Goal: Transaction & Acquisition: Obtain resource

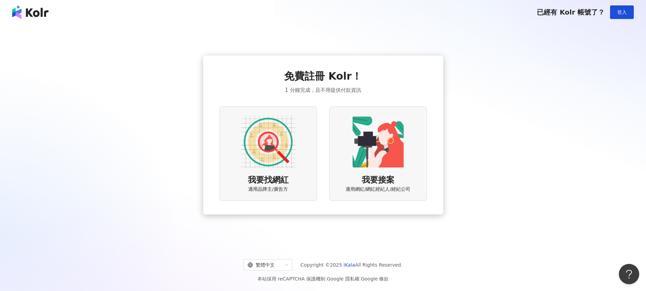
click at [271, 163] on img at bounding box center [268, 142] width 54 height 54
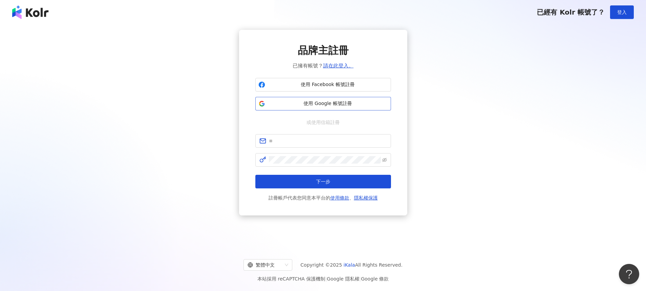
click at [358, 105] on span "使用 Google 帳號註冊" at bounding box center [328, 103] width 120 height 7
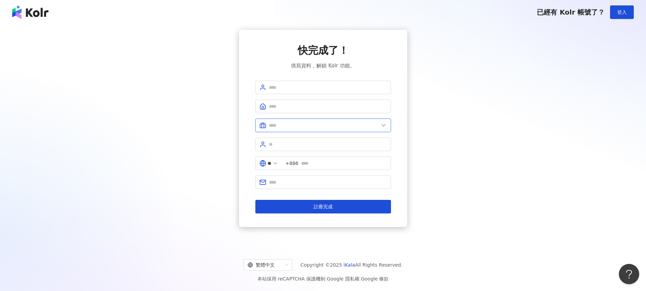
click at [378, 124] on input "text" at bounding box center [324, 125] width 110 height 7
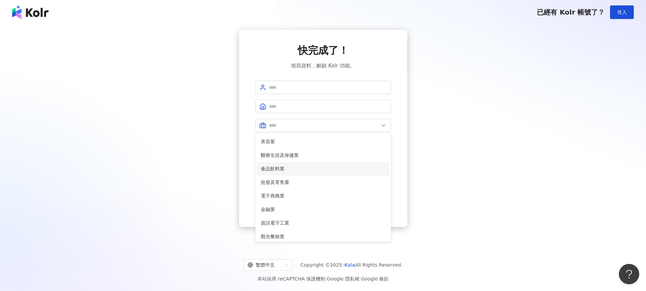
click at [344, 169] on span "食品飲料業" at bounding box center [323, 168] width 125 height 7
type input "*****"
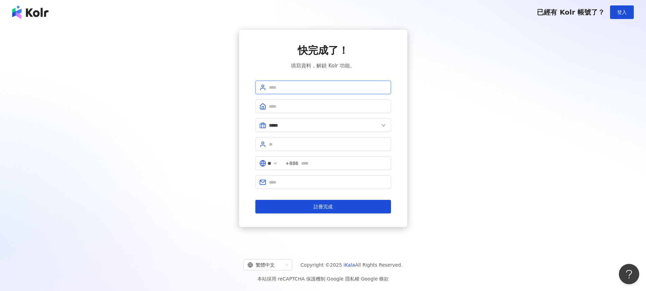
click at [299, 86] on input "text" at bounding box center [328, 87] width 118 height 7
type input "*********"
click at [322, 106] on input "text" at bounding box center [328, 106] width 118 height 7
type input "********"
click at [303, 144] on input "text" at bounding box center [328, 144] width 118 height 7
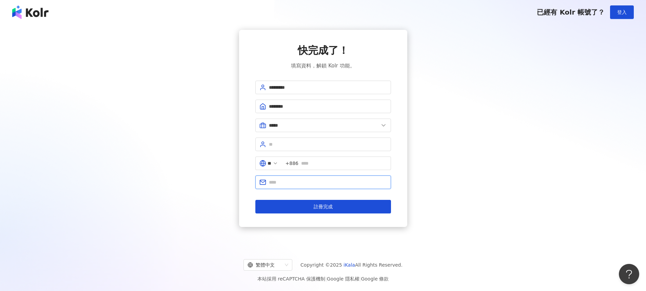
click at [322, 183] on input "text" at bounding box center [328, 182] width 118 height 7
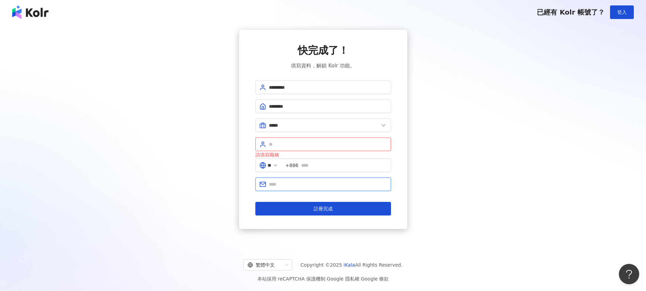
type input "**********"
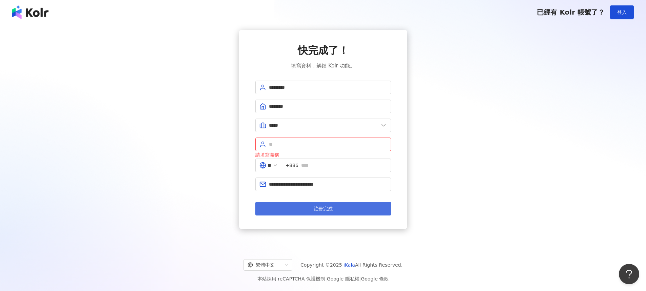
click at [344, 207] on button "註冊完成" at bounding box center [324, 209] width 136 height 14
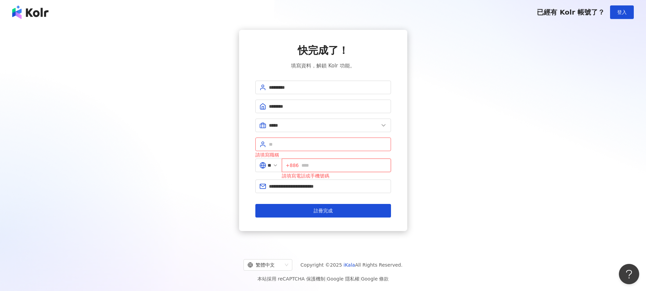
click at [324, 167] on input "text" at bounding box center [345, 165] width 86 height 7
type input "**********"
click at [301, 144] on input "text" at bounding box center [328, 144] width 118 height 7
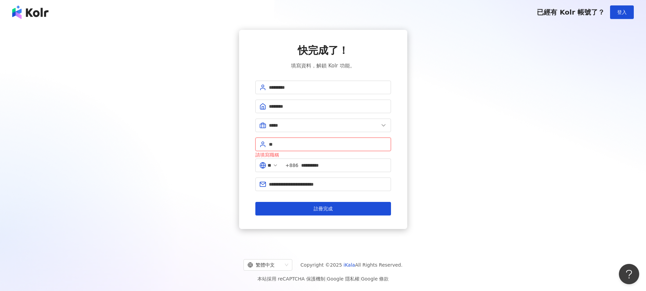
type input "*"
type input "**"
click at [349, 209] on button "註冊完成" at bounding box center [324, 209] width 136 height 14
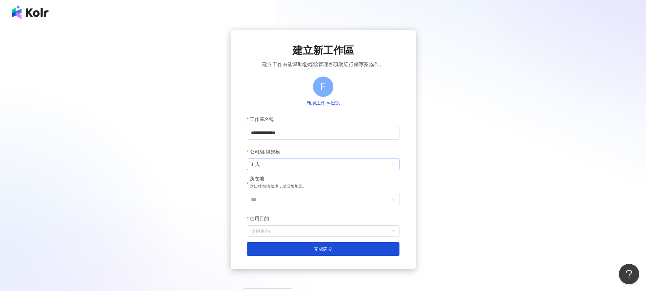
click at [397, 164] on div "1 人" at bounding box center [323, 165] width 153 height 12
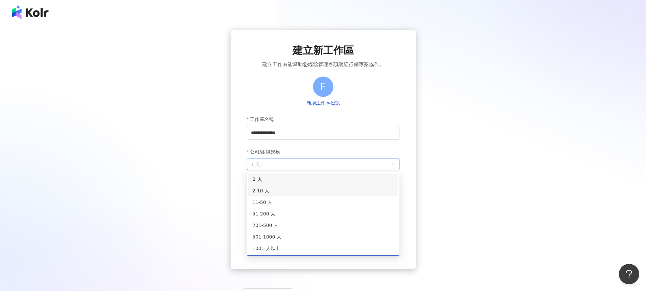
click at [363, 190] on div "2-10 人" at bounding box center [323, 190] width 142 height 7
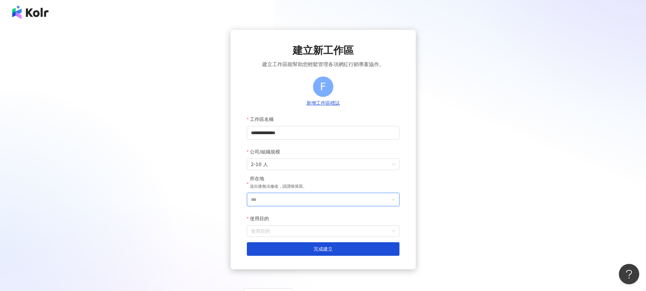
click at [358, 203] on input "***" at bounding box center [320, 199] width 139 height 13
click at [365, 106] on div "台灣" at bounding box center [362, 104] width 65 height 12
click at [351, 234] on input "使用目的" at bounding box center [323, 231] width 145 height 11
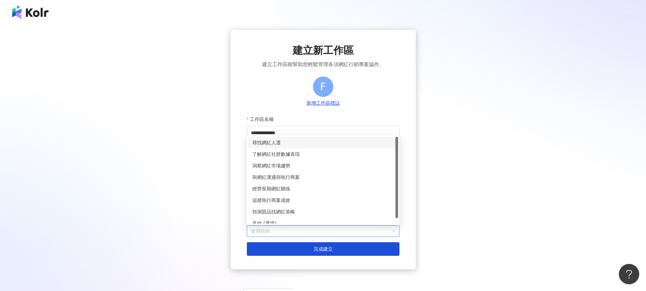
click at [343, 140] on div "尋找網紅人選" at bounding box center [323, 142] width 142 height 7
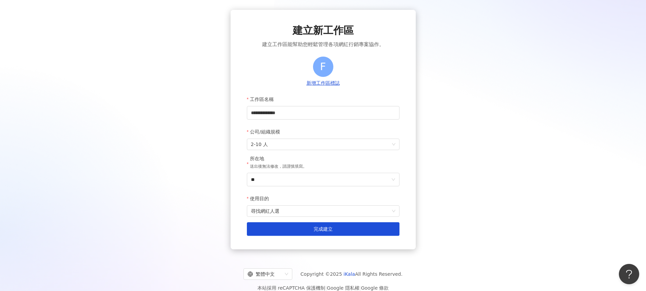
scroll to position [31, 0]
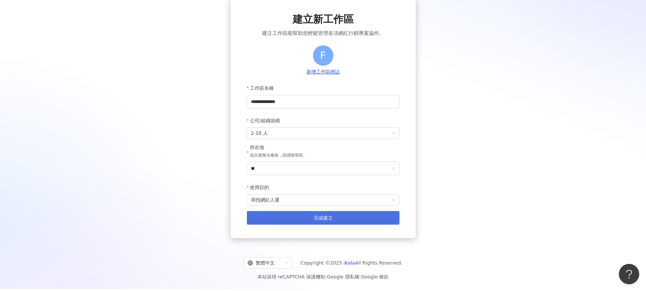
drag, startPoint x: 349, startPoint y: 217, endPoint x: 356, endPoint y: 222, distance: 8.7
click at [349, 218] on button "完成建立" at bounding box center [323, 218] width 153 height 14
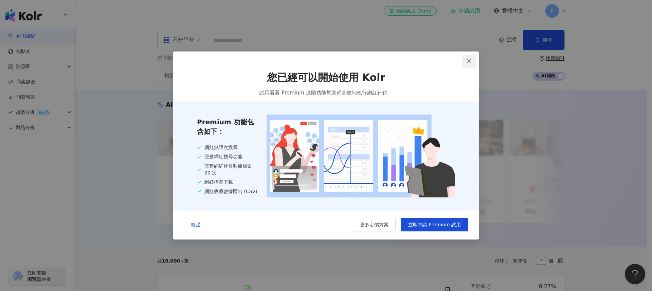
click at [470, 61] on icon "close" at bounding box center [468, 61] width 5 height 5
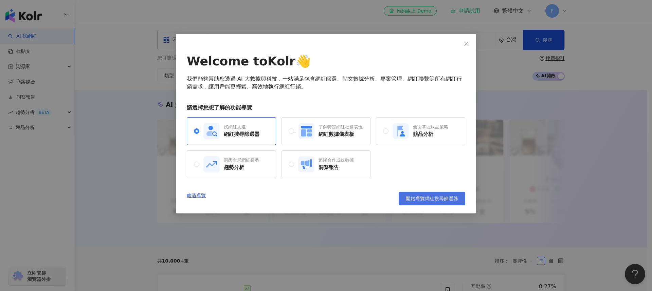
click at [436, 199] on span "開始導覽網紅搜尋篩選器" at bounding box center [432, 198] width 52 height 5
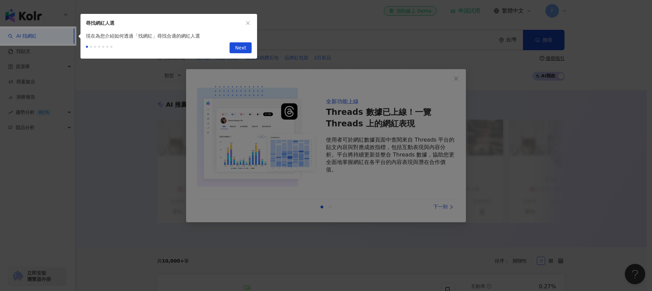
click at [436, 205] on div at bounding box center [326, 145] width 652 height 291
click at [237, 45] on span "Next" at bounding box center [240, 48] width 11 height 11
type input "*********"
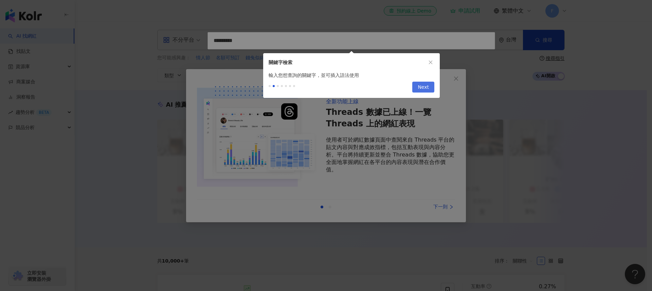
click at [425, 89] on span "Next" at bounding box center [422, 87] width 11 height 11
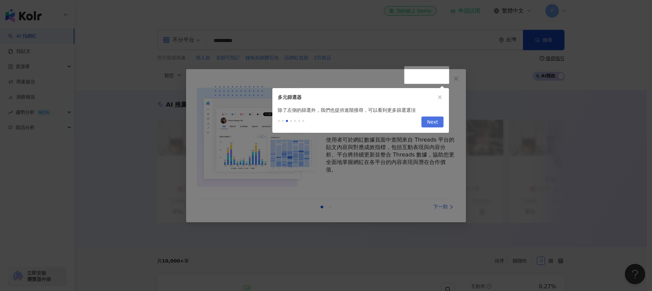
click at [436, 126] on span "Next" at bounding box center [432, 122] width 11 height 11
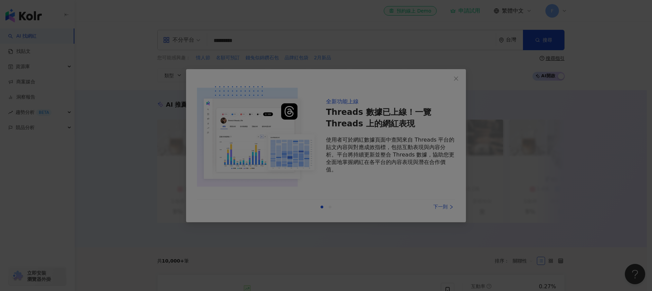
click at [435, 126] on div at bounding box center [326, 145] width 652 height 291
click at [571, 173] on div at bounding box center [326, 145] width 652 height 291
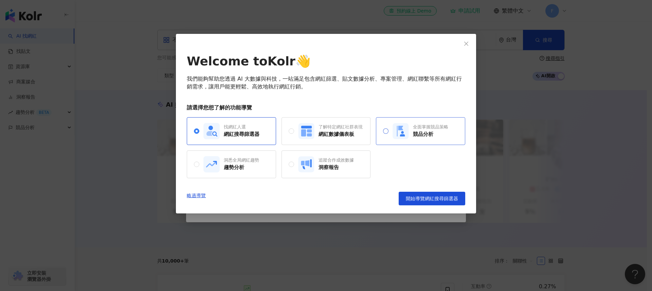
click at [394, 128] on rect at bounding box center [401, 131] width 16 height 16
click at [433, 201] on span "開始導覽競品分析" at bounding box center [439, 198] width 38 height 5
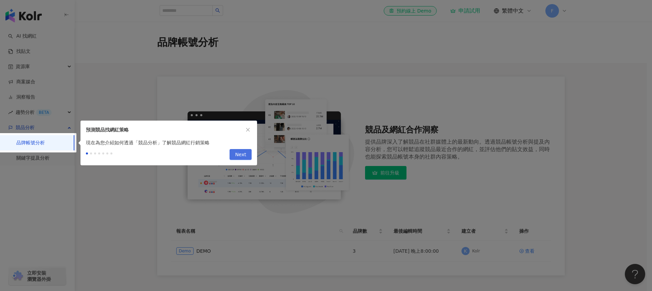
click at [243, 155] on span "Next" at bounding box center [240, 155] width 11 height 11
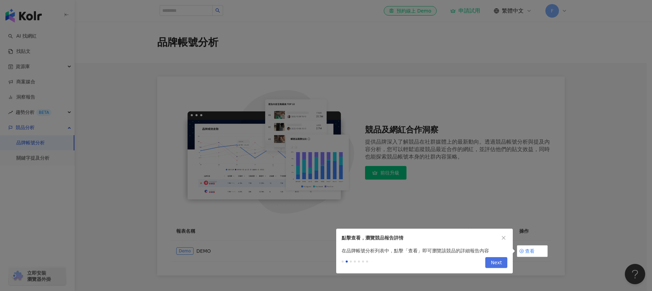
click at [498, 266] on span "Next" at bounding box center [495, 263] width 11 height 11
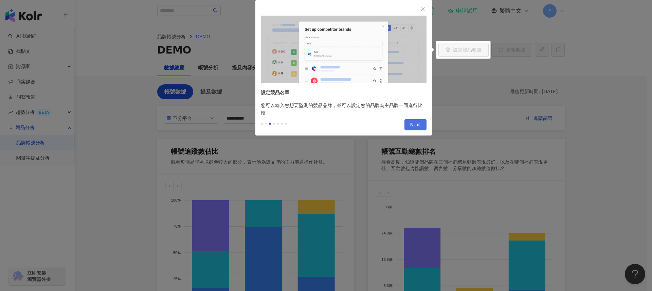
click at [419, 127] on span "Next" at bounding box center [415, 125] width 11 height 11
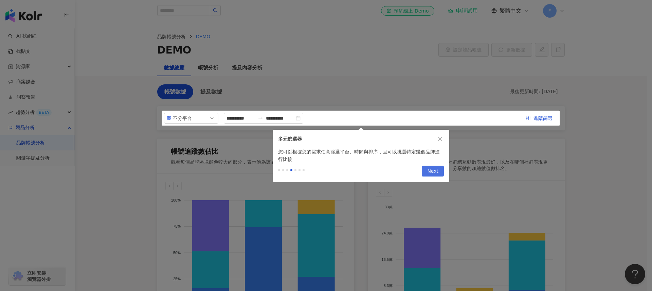
click at [432, 171] on span "Next" at bounding box center [432, 171] width 11 height 11
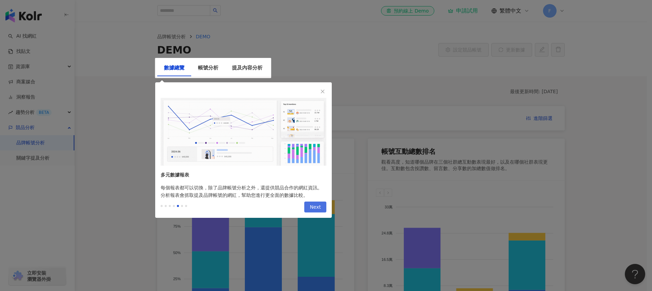
click at [317, 207] on span "Next" at bounding box center [314, 207] width 11 height 11
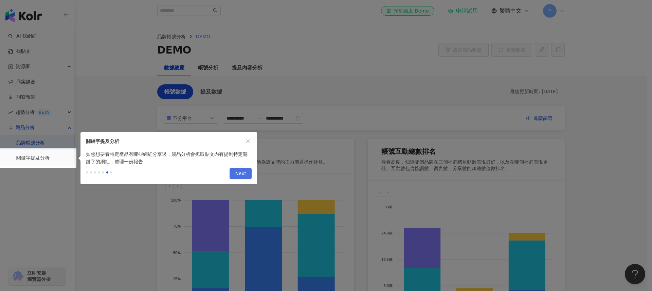
click at [248, 175] on button "Next" at bounding box center [240, 173] width 22 height 11
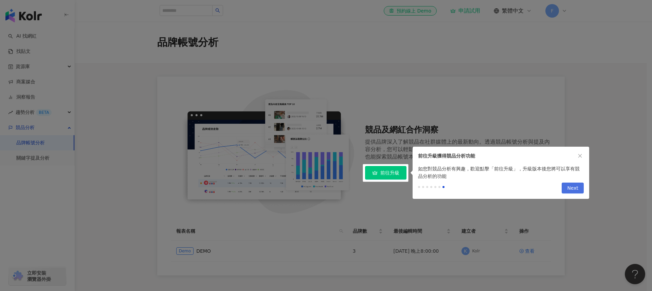
click at [572, 190] on span "Next" at bounding box center [572, 188] width 11 height 11
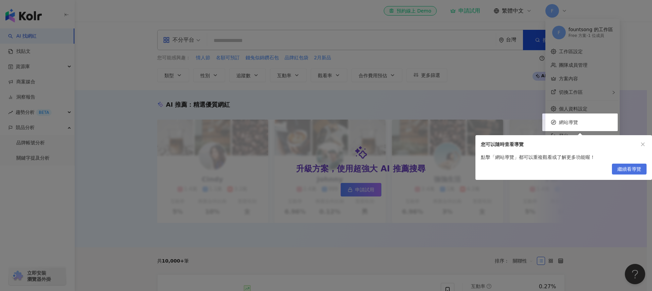
click at [632, 168] on span "繼續看導覽" at bounding box center [629, 169] width 24 height 11
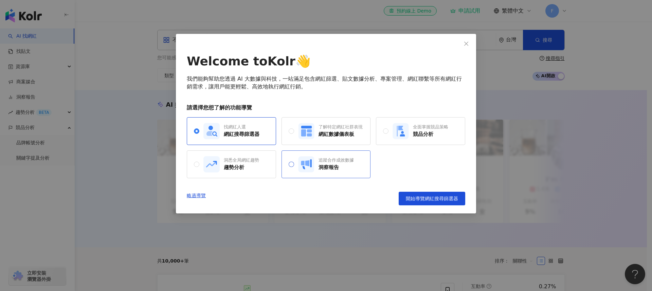
click at [332, 169] on div "洞察報告" at bounding box center [335, 167] width 35 height 7
click at [253, 166] on div "趨勢分析" at bounding box center [241, 167] width 35 height 7
click at [433, 199] on span "開始導覽趨勢分析" at bounding box center [439, 198] width 38 height 5
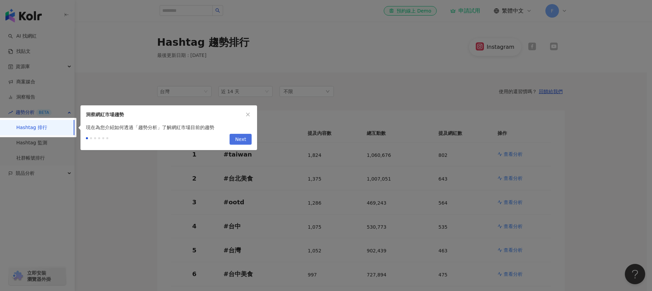
click at [241, 142] on span "Next" at bounding box center [240, 139] width 11 height 11
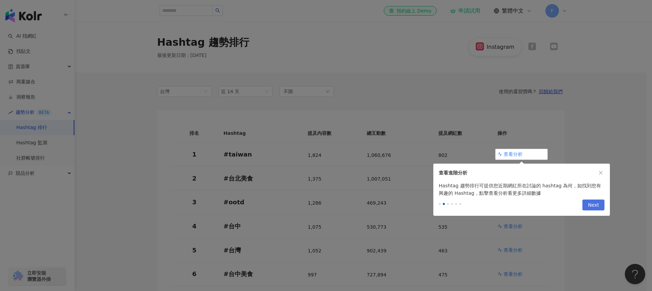
click at [591, 205] on span "Next" at bounding box center [592, 205] width 11 height 11
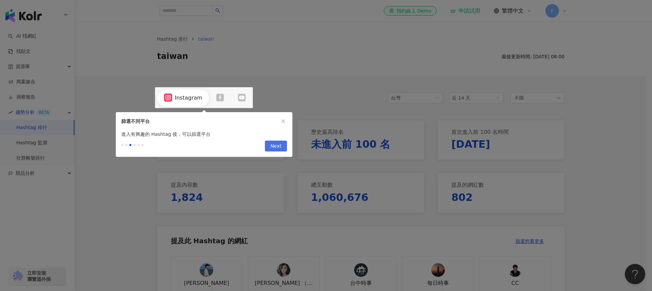
click at [277, 150] on span "Next" at bounding box center [275, 146] width 11 height 11
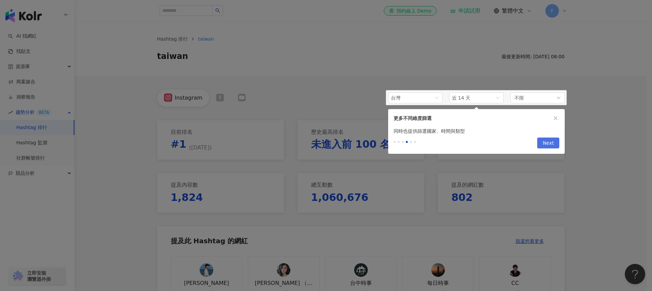
click at [547, 142] on span "Next" at bounding box center [547, 143] width 11 height 11
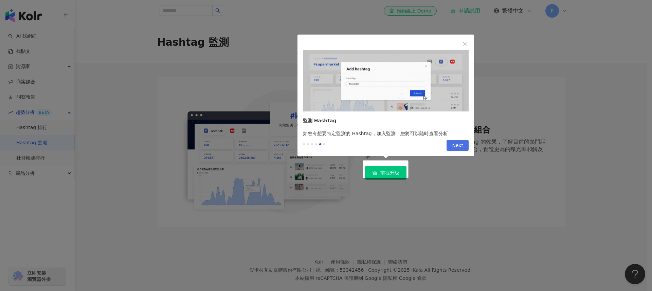
click at [459, 147] on span "Next" at bounding box center [457, 145] width 11 height 11
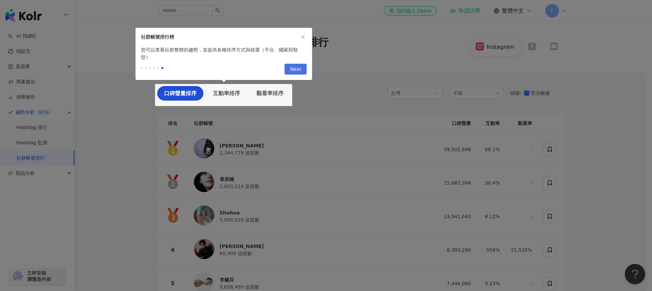
click at [300, 74] on span "Next" at bounding box center [295, 69] width 11 height 11
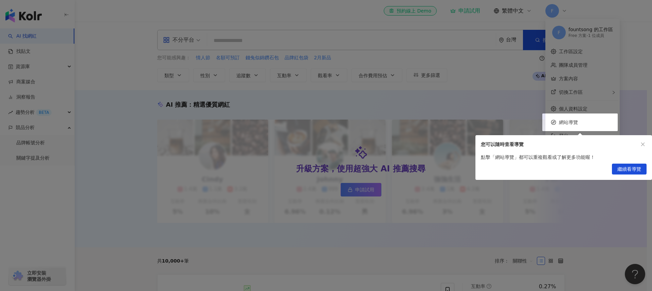
click at [642, 169] on button "繼續看導覽" at bounding box center [628, 169] width 35 height 11
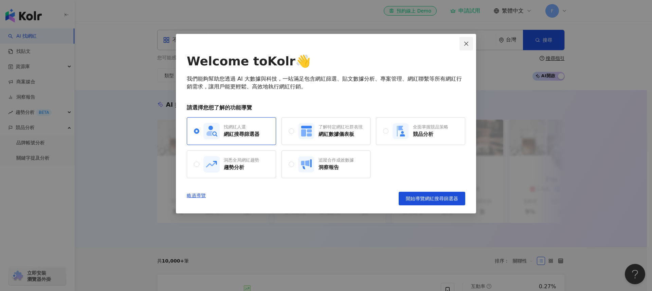
click at [466, 45] on icon "close" at bounding box center [465, 43] width 5 height 5
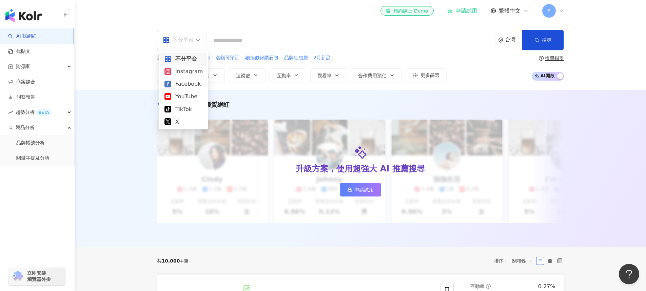
click at [198, 41] on span "不分平台" at bounding box center [181, 40] width 37 height 11
click at [306, 34] on div "all 不分平台 台灣 搜尋" at bounding box center [360, 40] width 407 height 20
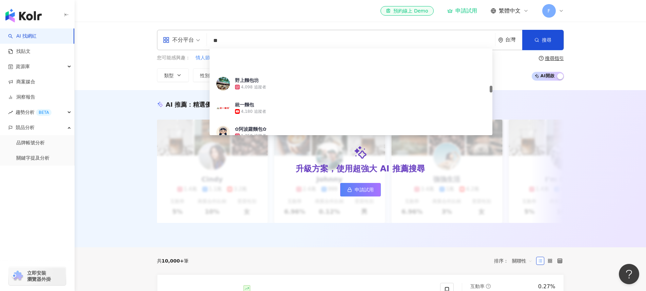
scroll to position [475, 0]
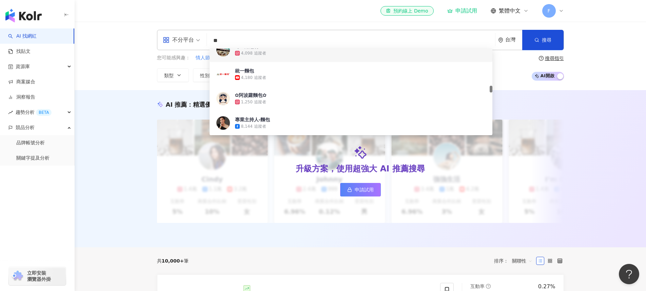
click at [302, 41] on input "**" at bounding box center [351, 40] width 283 height 13
type input "*"
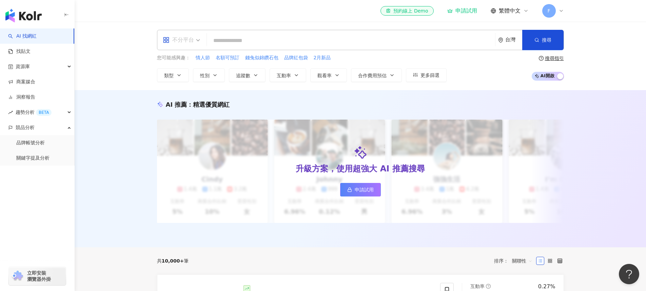
click at [196, 42] on span "不分平台" at bounding box center [181, 40] width 37 height 11
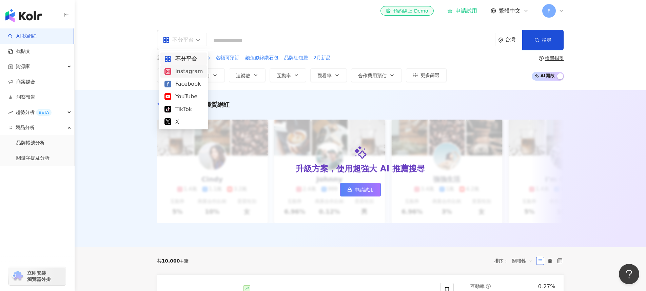
click at [185, 71] on div "Instagram" at bounding box center [184, 71] width 38 height 8
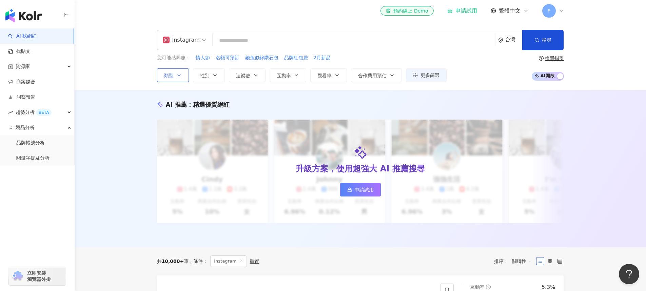
click at [183, 76] on button "類型" at bounding box center [173, 76] width 32 height 14
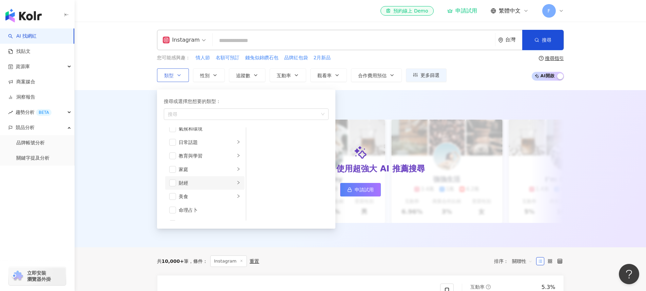
scroll to position [68, 0]
click at [174, 162] on span "button" at bounding box center [172, 162] width 7 height 7
click at [228, 164] on div "美食" at bounding box center [207, 162] width 56 height 7
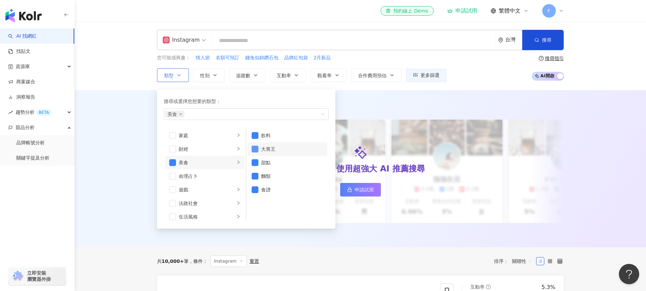
click at [254, 149] on span "button" at bounding box center [255, 149] width 7 height 7
click at [257, 136] on span "button" at bounding box center [255, 135] width 7 height 7
click at [257, 191] on span "button" at bounding box center [255, 190] width 7 height 7
click at [354, 99] on div "AI 推薦 ： 精選優質網紅 升級方案，使用超強大 AI 推薦搜尋 申請試用 Cindy 1.4萬 1.1萬 3.2萬 互動率 5% 商業合作比例 10% 受…" at bounding box center [361, 168] width 572 height 157
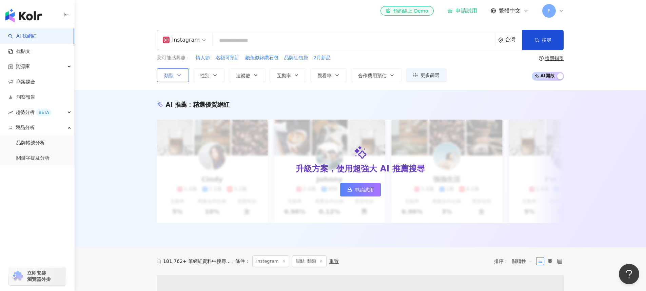
click at [180, 74] on icon "button" at bounding box center [178, 75] width 5 height 5
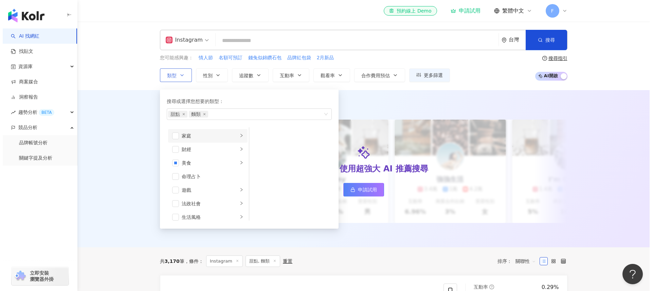
scroll to position [68, 0]
click at [255, 76] on icon "button" at bounding box center [255, 75] width 5 height 5
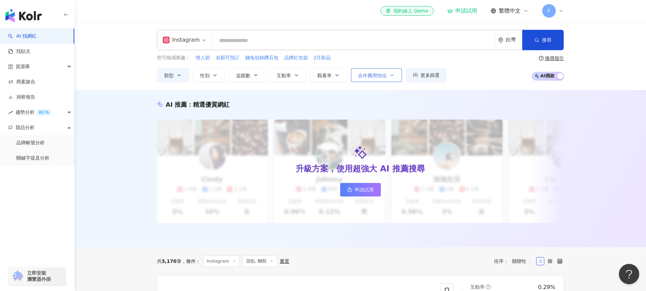
click at [392, 76] on icon "button" at bounding box center [392, 75] width 3 height 1
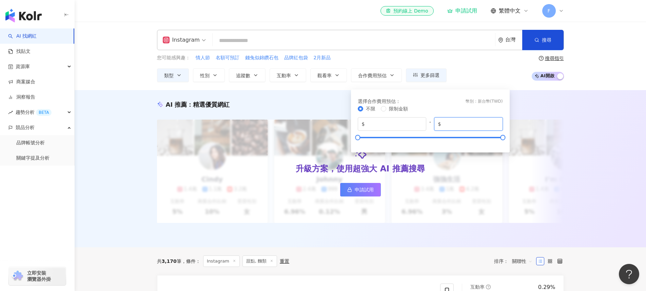
drag, startPoint x: 467, startPoint y: 124, endPoint x: 442, endPoint y: 125, distance: 24.5
click at [443, 125] on input "*******" at bounding box center [471, 123] width 56 height 7
type input "****"
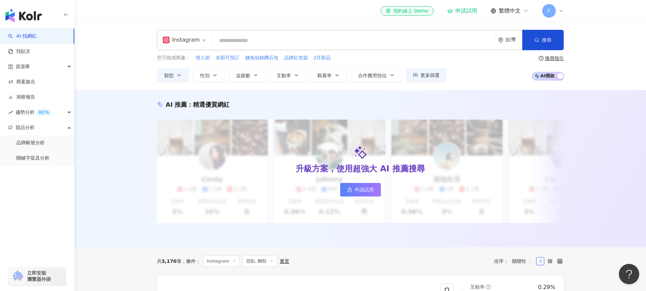
click at [479, 73] on div "您可能感興趣： 情人節 名額可預訂 錢兔似錦鑽石包 品牌紅包袋 2月新品 類型 性別 追蹤數 互動率 觀看率 合作費用預估 更多篩選 * - ******* …" at bounding box center [360, 68] width 407 height 28
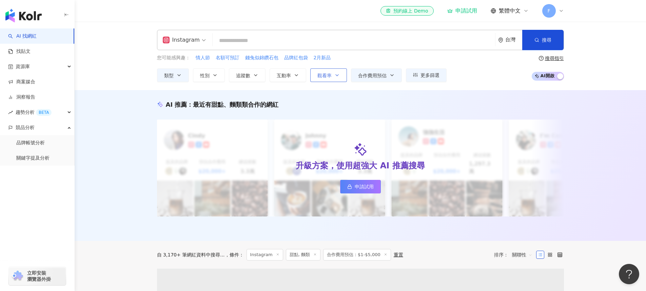
click at [336, 74] on icon "button" at bounding box center [337, 75] width 5 height 5
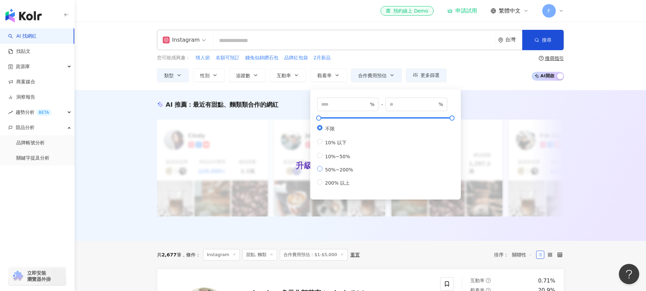
click at [346, 173] on span "50%~200%" at bounding box center [340, 169] width 34 height 5
type input "**"
type input "***"
click at [338, 186] on span "200% 以上" at bounding box center [338, 183] width 30 height 5
type input "***"
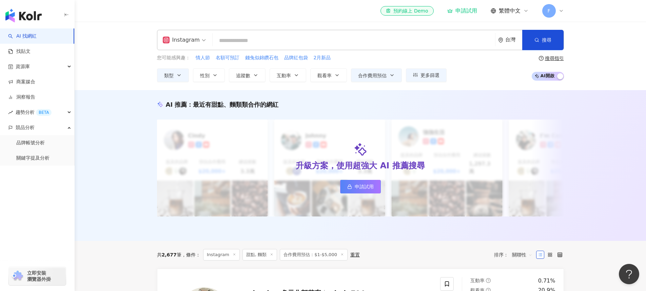
click at [484, 92] on div "AI 推薦 ： 最近有甜點、麵類類合作的網紅 升級方案，使用超強大 AI 推薦搜尋 申請試用 Cindy 提及的品牌 預估合作費用 $20,000+ 總追蹤數…" at bounding box center [361, 165] width 572 height 151
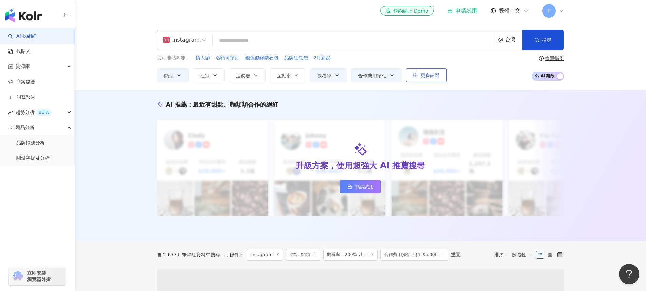
click at [431, 76] on span "更多篩選" at bounding box center [430, 75] width 19 height 5
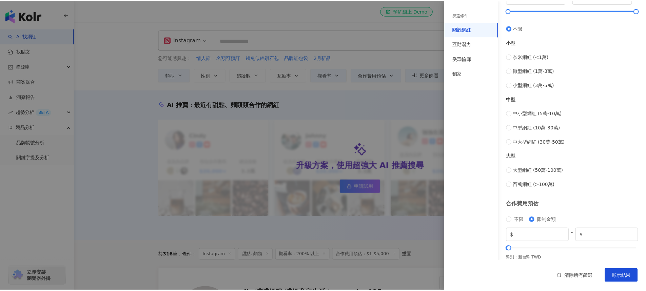
scroll to position [221, 0]
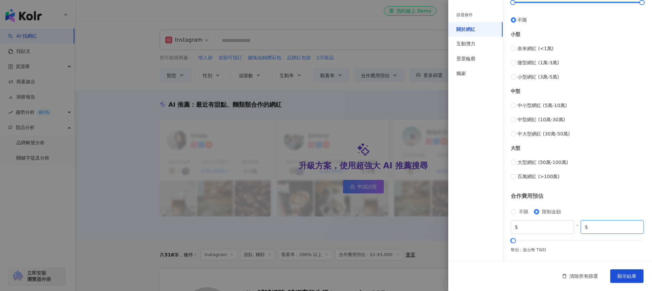
click at [589, 228] on input "****" at bounding box center [614, 227] width 51 height 7
type input "****"
click at [432, 94] on div at bounding box center [326, 145] width 652 height 291
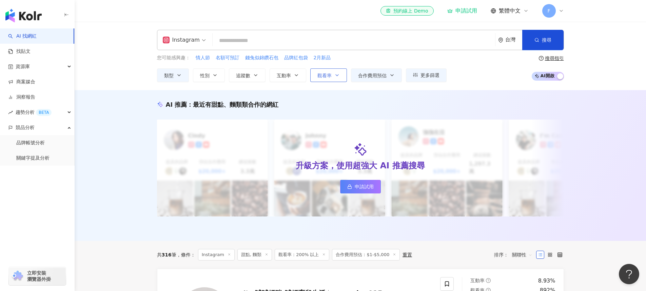
click at [336, 76] on icon "button" at bounding box center [337, 75] width 5 height 5
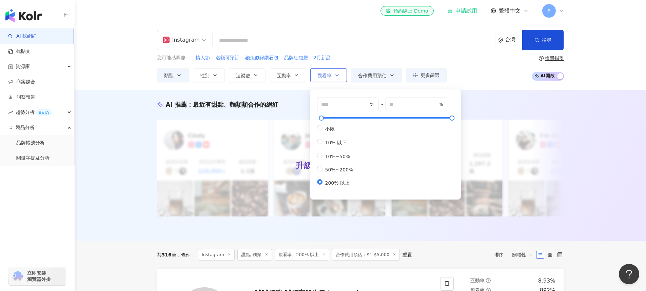
click at [336, 76] on icon "button" at bounding box center [337, 75] width 5 height 5
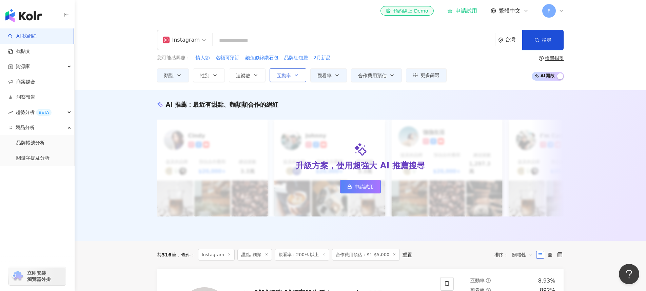
click at [298, 76] on icon "button" at bounding box center [296, 75] width 5 height 5
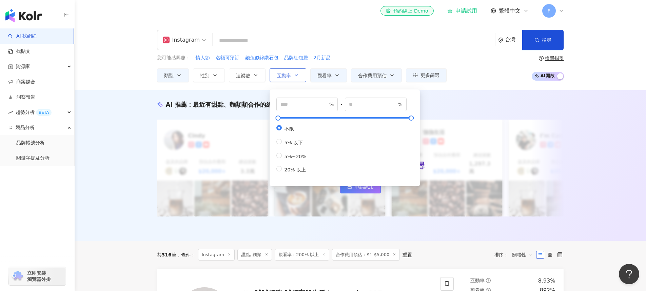
click at [298, 76] on icon "button" at bounding box center [296, 75] width 5 height 5
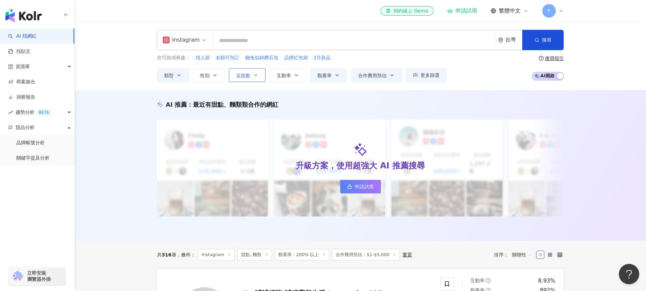
click at [256, 79] on button "追蹤數" at bounding box center [247, 76] width 37 height 14
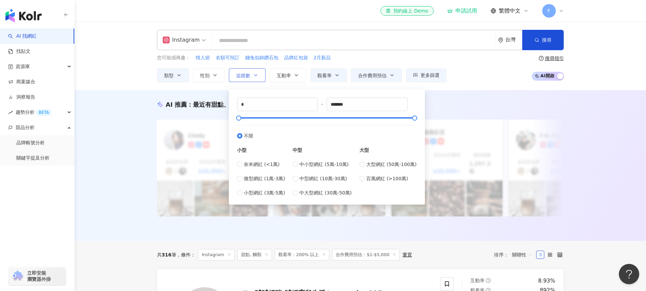
click at [256, 79] on button "追蹤數" at bounding box center [247, 76] width 37 height 14
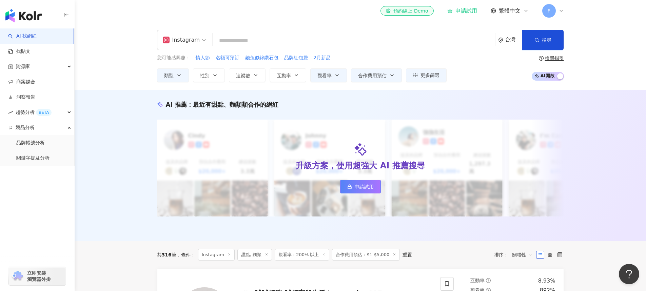
click at [508, 93] on div "AI 推薦 ： 最近有甜點、麵類類合作的網紅 升級方案，使用超強大 AI 推薦搜尋 申請試用 Cindy 提及的品牌 預估合作費用 $20,000+ 總追蹤數…" at bounding box center [361, 165] width 572 height 151
click at [543, 40] on span "搜尋" at bounding box center [547, 39] width 10 height 5
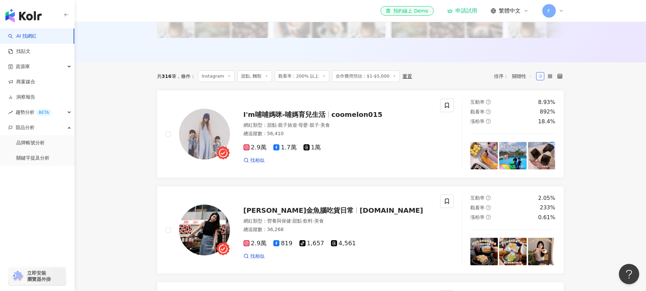
scroll to position [170, 0]
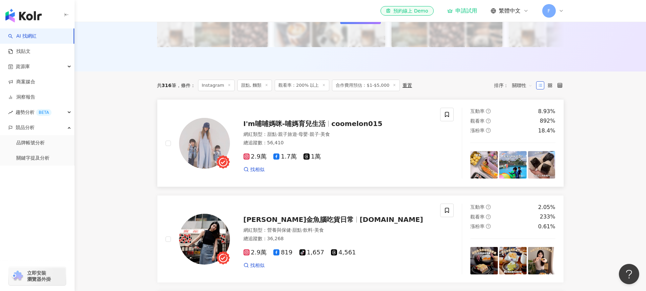
click at [337, 122] on span "coomelon015" at bounding box center [357, 124] width 51 height 8
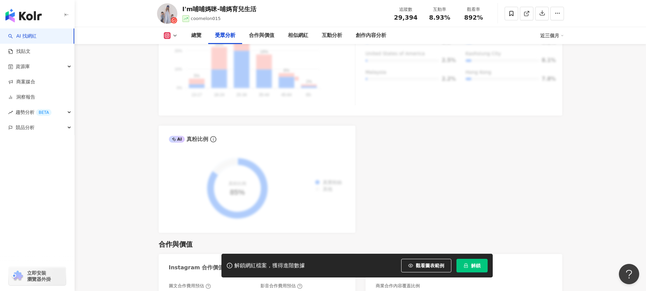
scroll to position [713, 0]
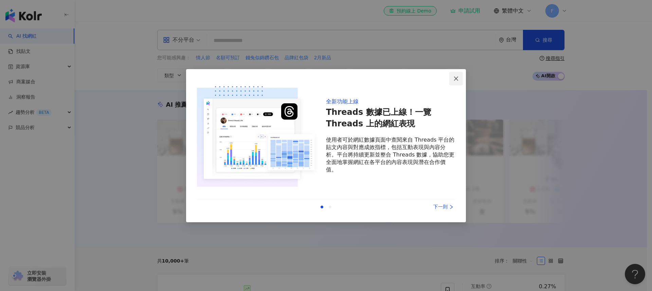
click at [457, 79] on icon "close" at bounding box center [455, 78] width 5 height 5
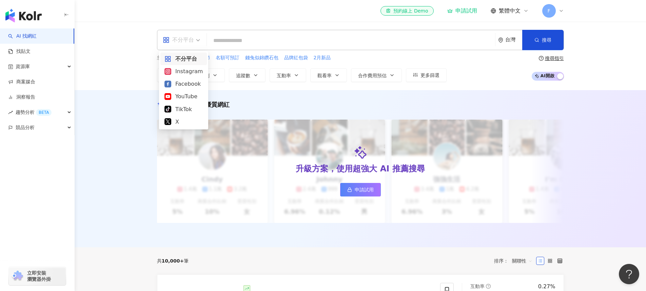
click at [199, 40] on span "不分平台" at bounding box center [181, 40] width 37 height 11
click at [188, 72] on div "Instagram" at bounding box center [184, 71] width 38 height 8
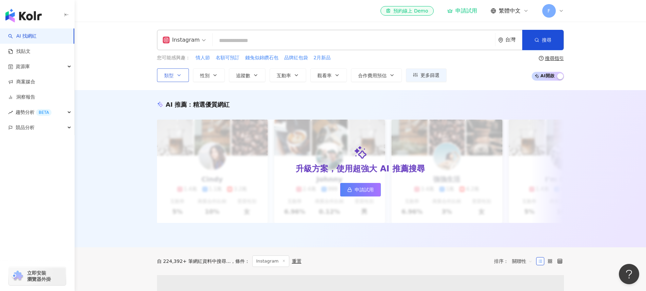
click at [184, 75] on button "類型" at bounding box center [173, 76] width 32 height 14
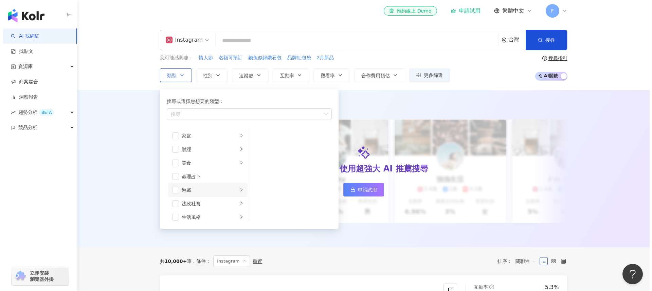
scroll to position [68, 0]
click at [212, 163] on div "美食" at bounding box center [207, 162] width 56 height 7
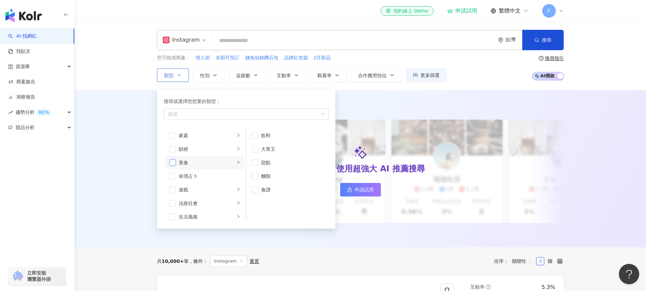
click at [174, 162] on span "button" at bounding box center [172, 162] width 7 height 7
click at [254, 76] on icon "button" at bounding box center [255, 75] width 5 height 5
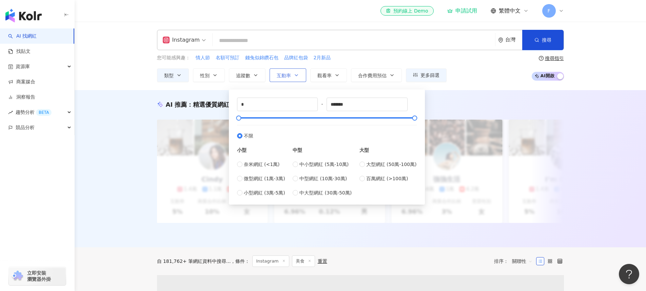
click at [296, 75] on icon "button" at bounding box center [296, 75] width 5 height 5
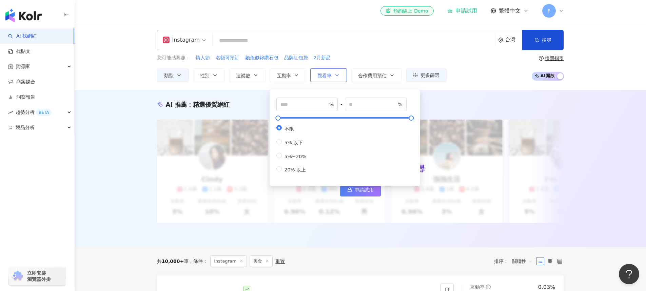
click at [336, 75] on icon "button" at bounding box center [337, 75] width 5 height 5
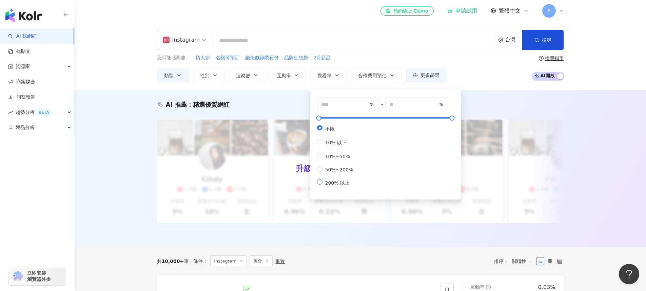
click at [329, 186] on span "200% 以上" at bounding box center [338, 183] width 30 height 5
type input "***"
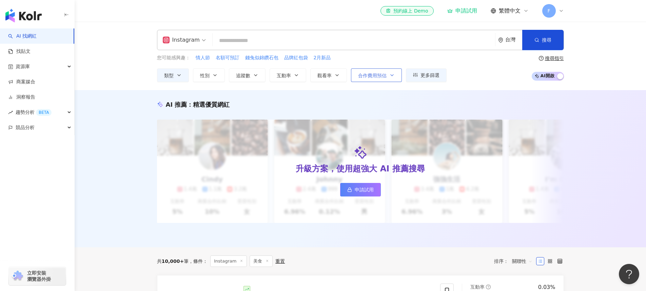
click at [392, 76] on icon "button" at bounding box center [392, 75] width 3 height 1
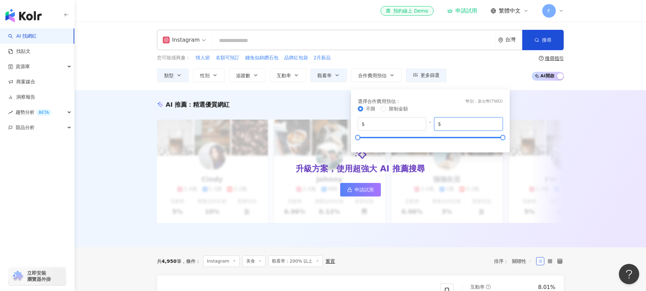
drag, startPoint x: 478, startPoint y: 123, endPoint x: 429, endPoint y: 124, distance: 49.2
click at [429, 124] on div "$ * - $ *******" at bounding box center [430, 124] width 145 height 14
type input "****"
click at [436, 74] on span "更多篩選" at bounding box center [430, 75] width 19 height 5
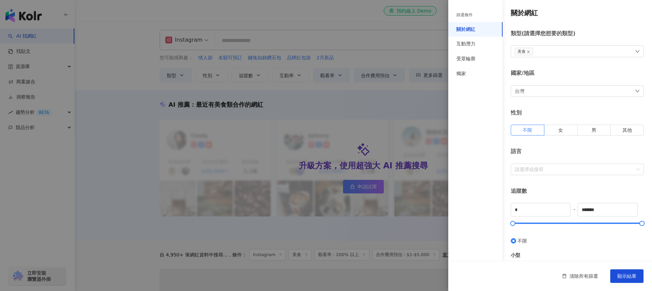
type input "****"
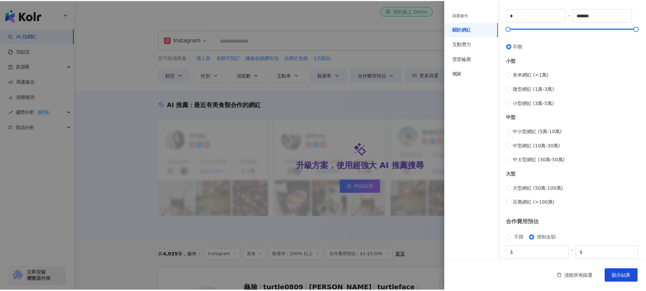
scroll to position [221, 0]
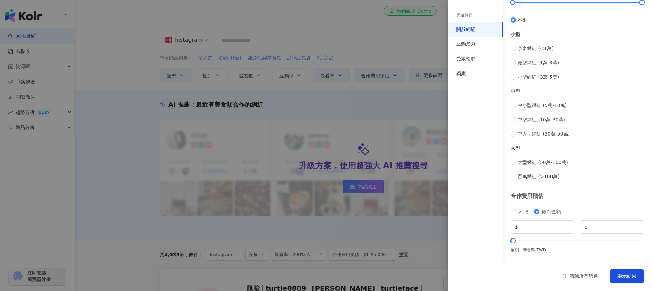
click at [396, 45] on div at bounding box center [326, 145] width 652 height 291
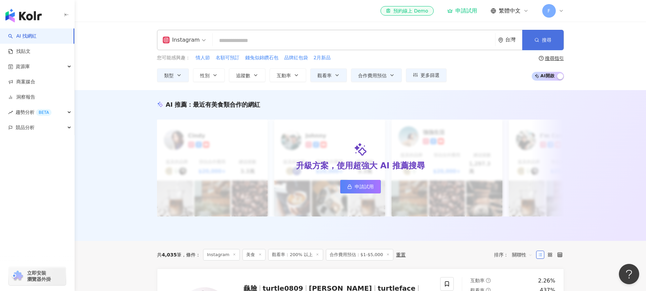
click at [546, 41] on span "搜尋" at bounding box center [547, 39] width 10 height 5
click at [181, 75] on icon "button" at bounding box center [178, 75] width 5 height 5
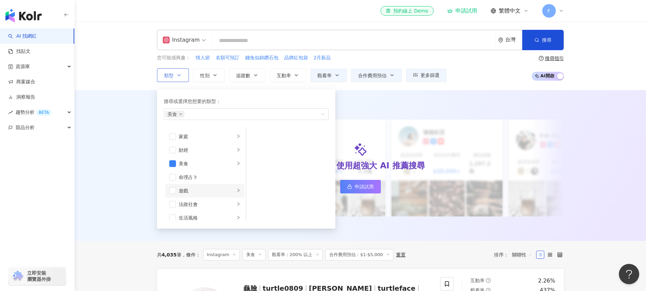
scroll to position [68, 0]
click at [237, 162] on icon "right" at bounding box center [239, 163] width 4 height 4
click at [256, 136] on span "button" at bounding box center [255, 135] width 7 height 7
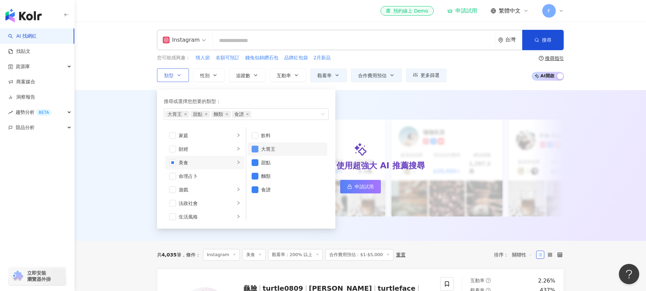
click at [256, 151] on span "button" at bounding box center [255, 149] width 7 height 7
click at [256, 190] on span "button" at bounding box center [255, 190] width 7 height 7
click at [130, 158] on div "AI 推薦 ： 最近有美食類合作的網紅 升級方案，使用超強大 AI 推薦搜尋 申請試用 Cindy 提及的品牌 預估合作費用 $20,000+ 總追蹤數 3.…" at bounding box center [361, 165] width 572 height 151
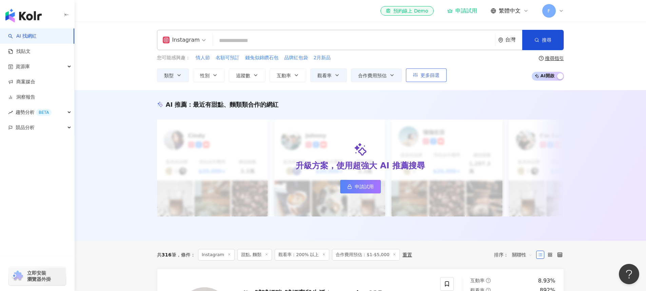
click at [426, 74] on span "更多篩選" at bounding box center [430, 75] width 19 height 5
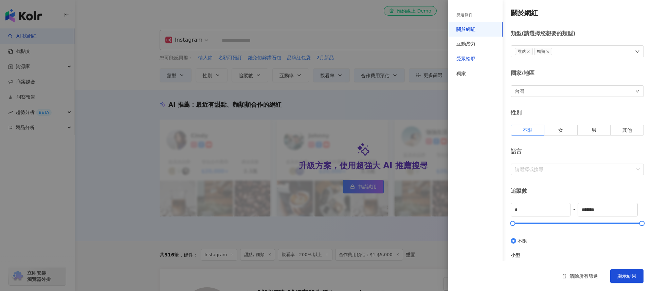
click at [472, 59] on div "受眾輪廓" at bounding box center [465, 59] width 19 height 7
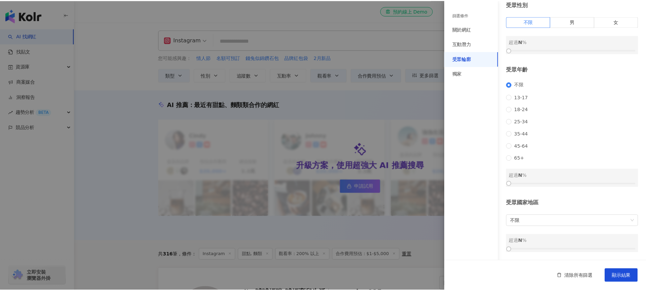
scroll to position [38, 0]
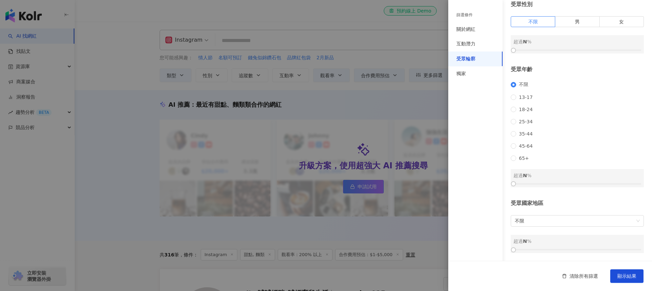
click at [106, 151] on div at bounding box center [326, 145] width 652 height 291
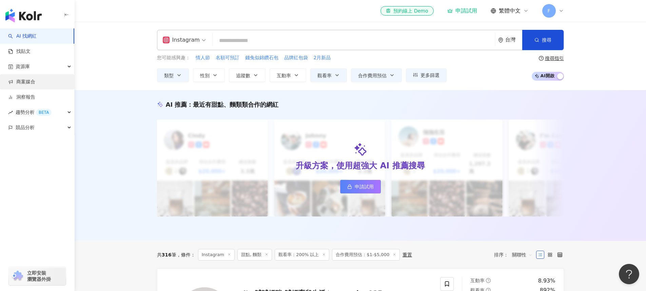
click at [26, 84] on link "商案媒合" at bounding box center [21, 82] width 27 height 7
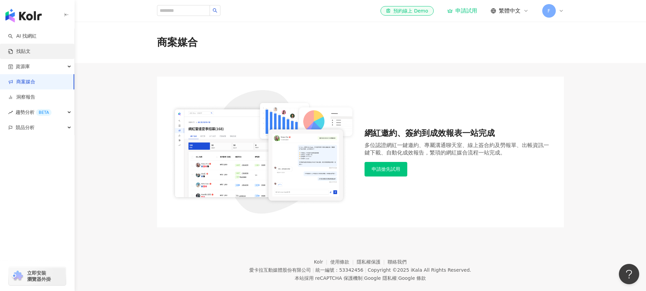
click at [26, 51] on link "找貼文" at bounding box center [19, 51] width 22 height 7
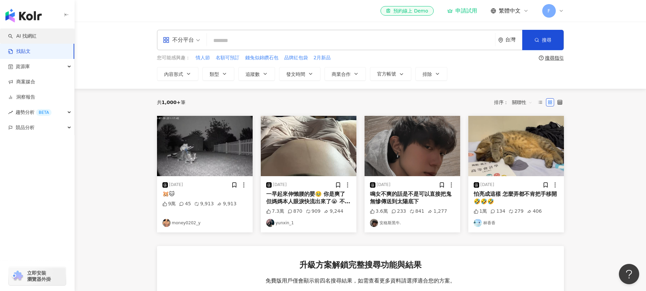
click at [31, 38] on link "AI 找網紅" at bounding box center [22, 36] width 29 height 7
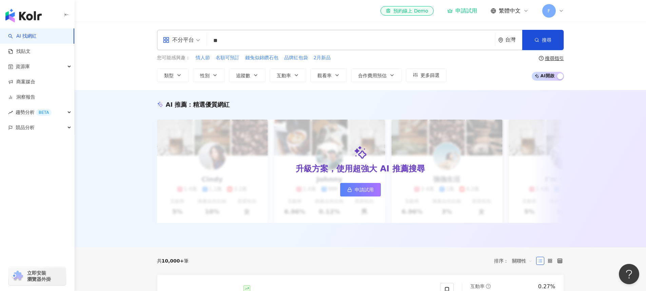
type input "*"
type input "****"
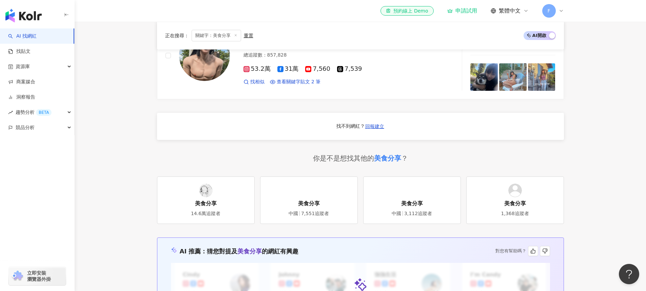
scroll to position [543, 0]
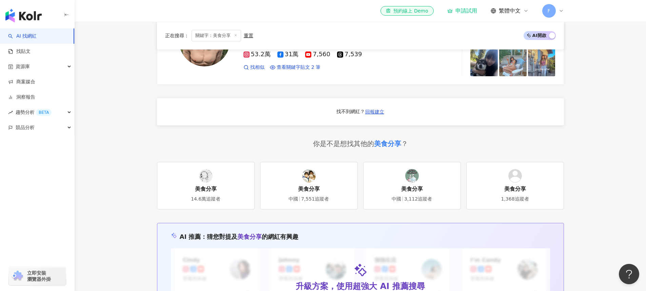
click at [210, 193] on div "美食分享" at bounding box center [206, 189] width 22 height 7
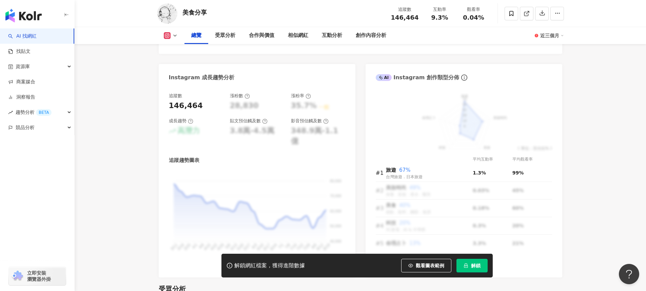
scroll to position [339, 0]
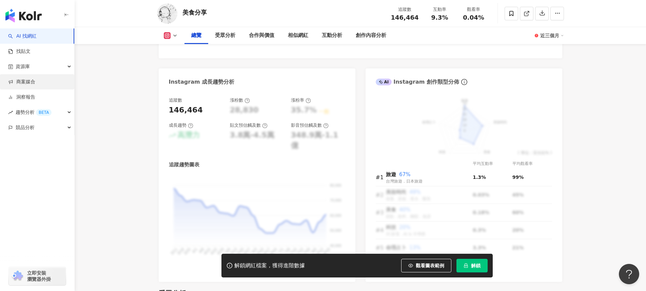
click at [30, 81] on link "商案媒合" at bounding box center [21, 82] width 27 height 7
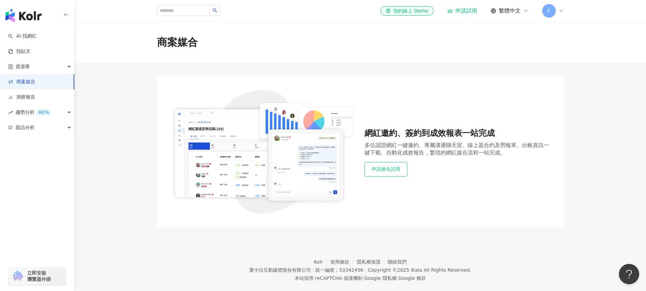
click at [396, 172] on button "申請搶先試用" at bounding box center [386, 169] width 43 height 14
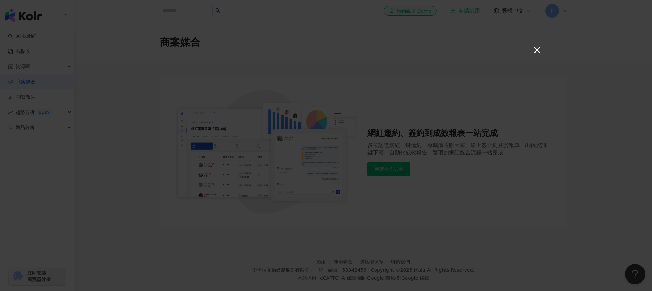
click at [539, 51] on button "×" at bounding box center [536, 50] width 8 height 8
